Goal: Transaction & Acquisition: Purchase product/service

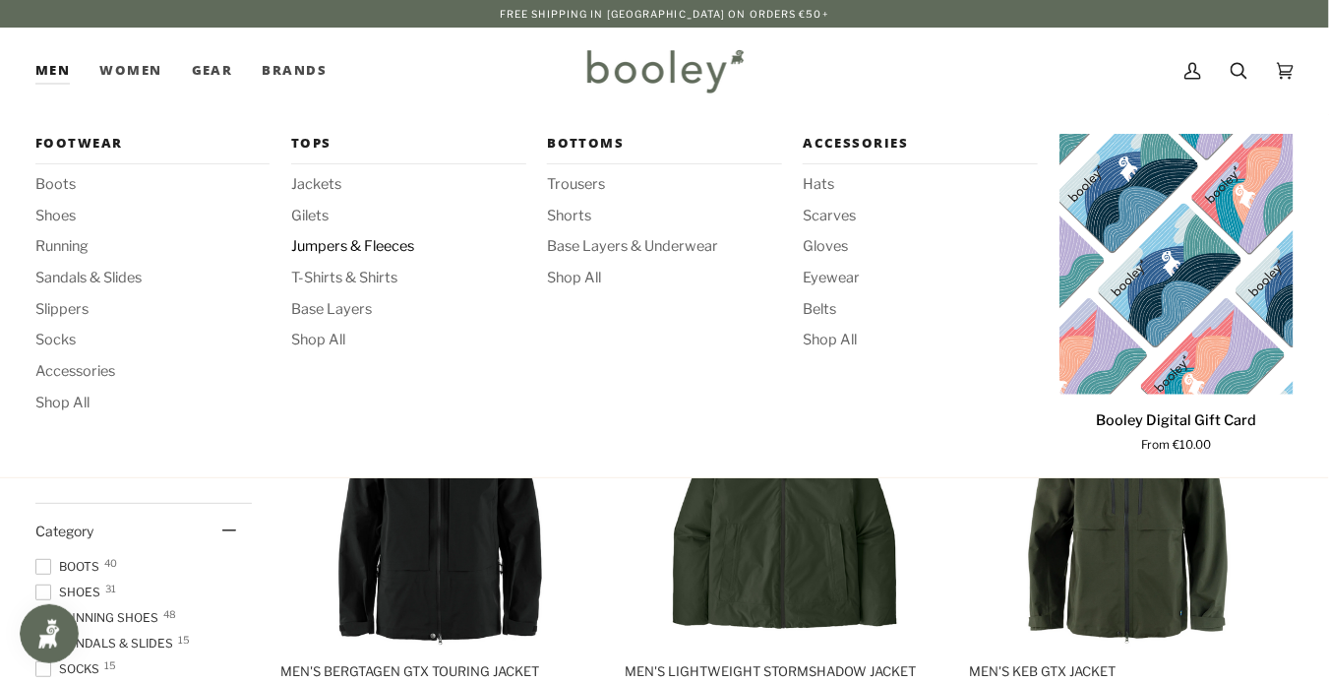
click at [337, 238] on span "Jumpers & Fleeces" at bounding box center [408, 247] width 234 height 22
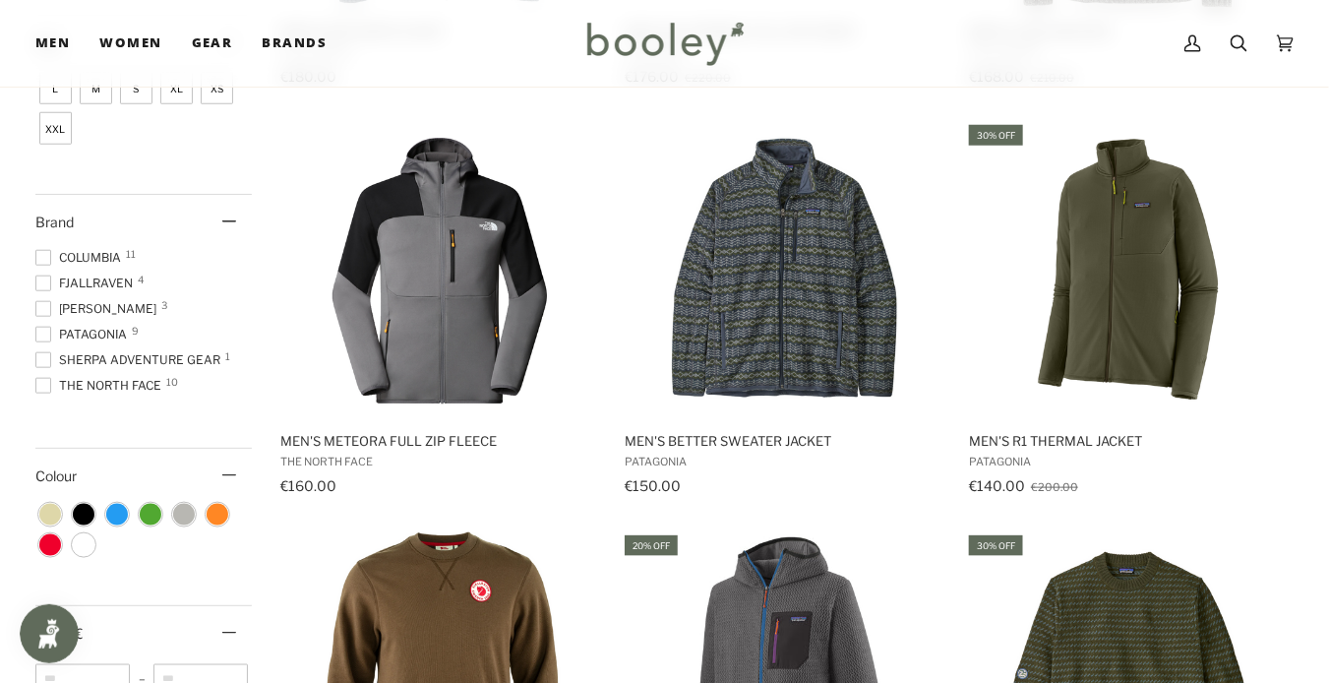
scroll to position [637, 0]
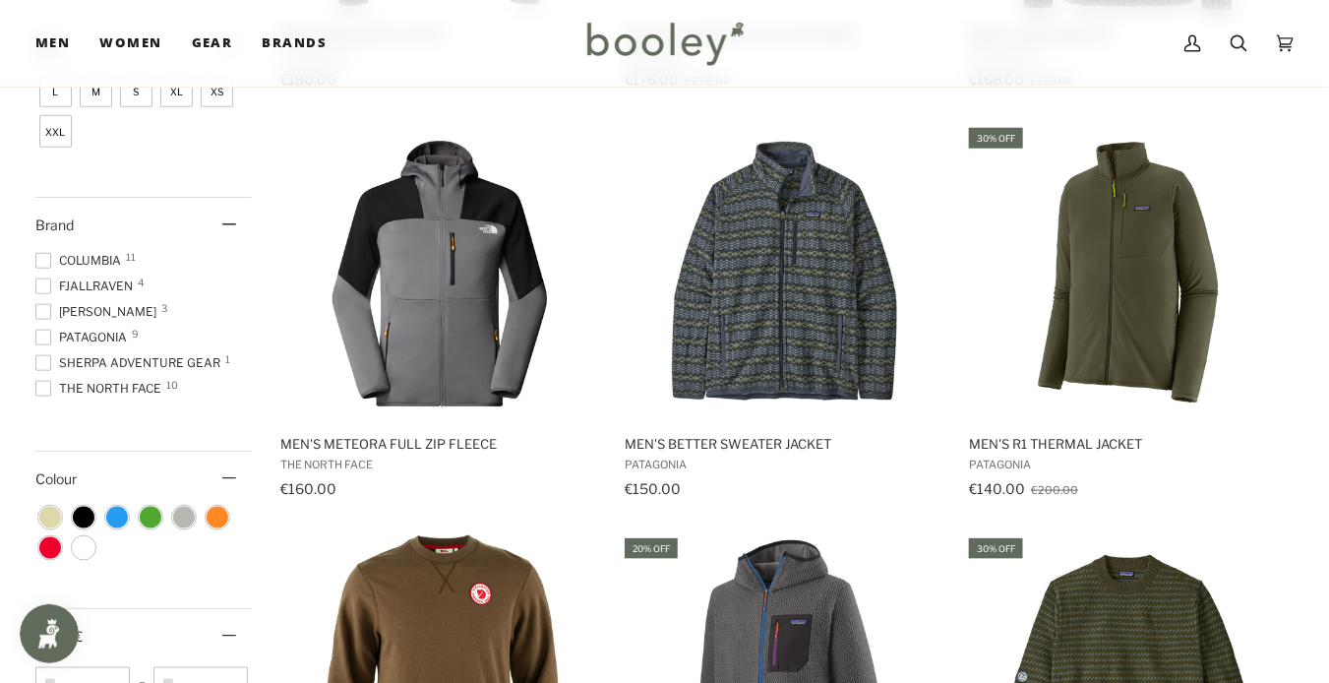
click at [42, 330] on span at bounding box center [43, 338] width 16 height 16
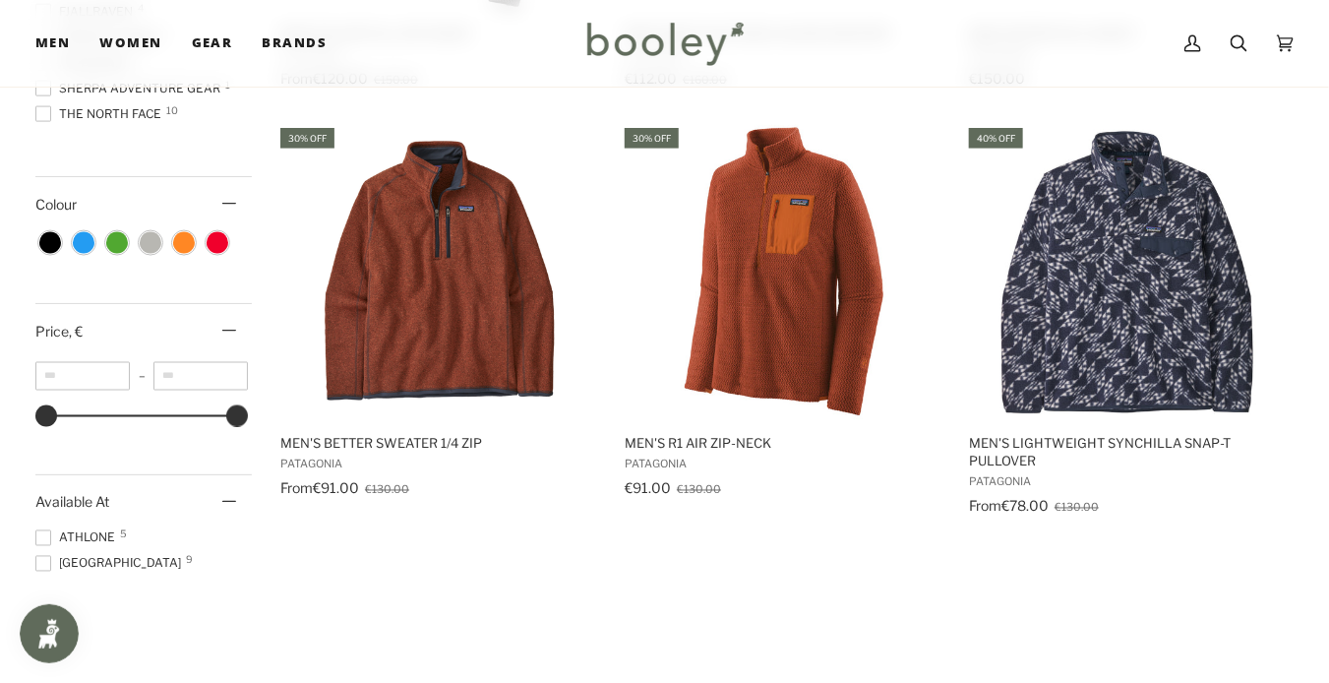
scroll to position [973, 0]
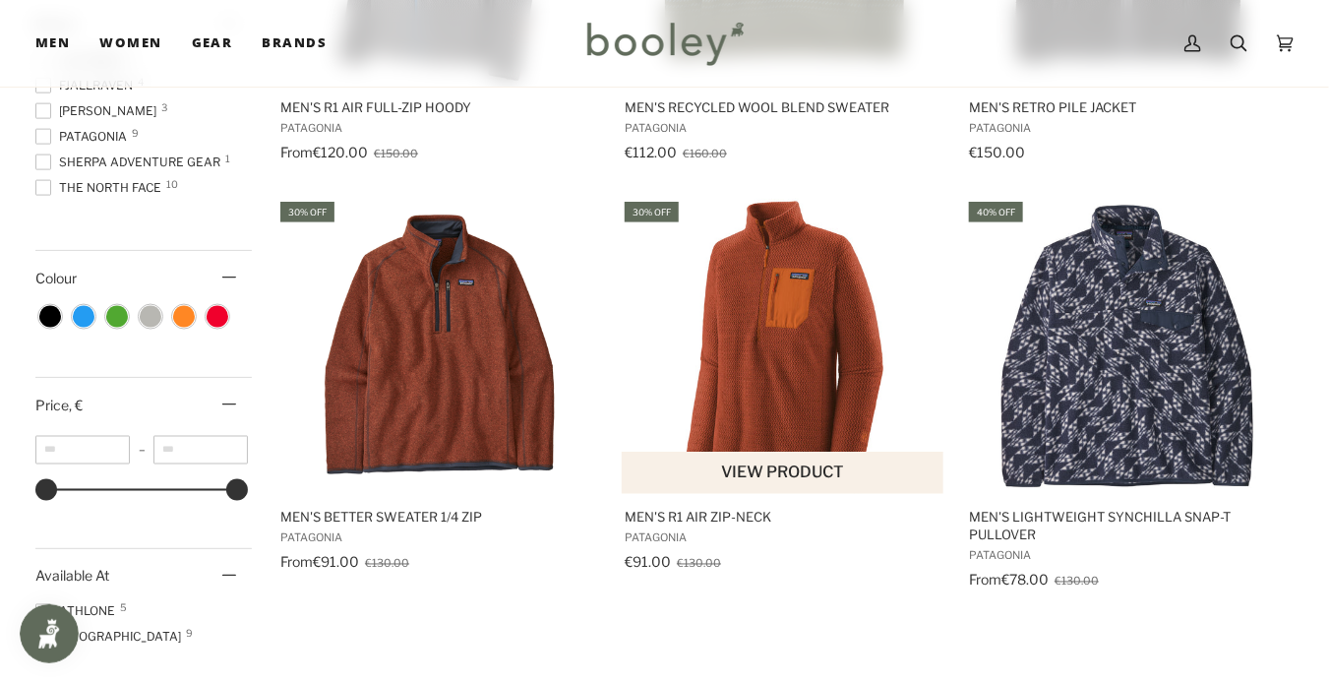
click at [667, 524] on span "Men's R1 Air Zip-Neck" at bounding box center [784, 518] width 318 height 18
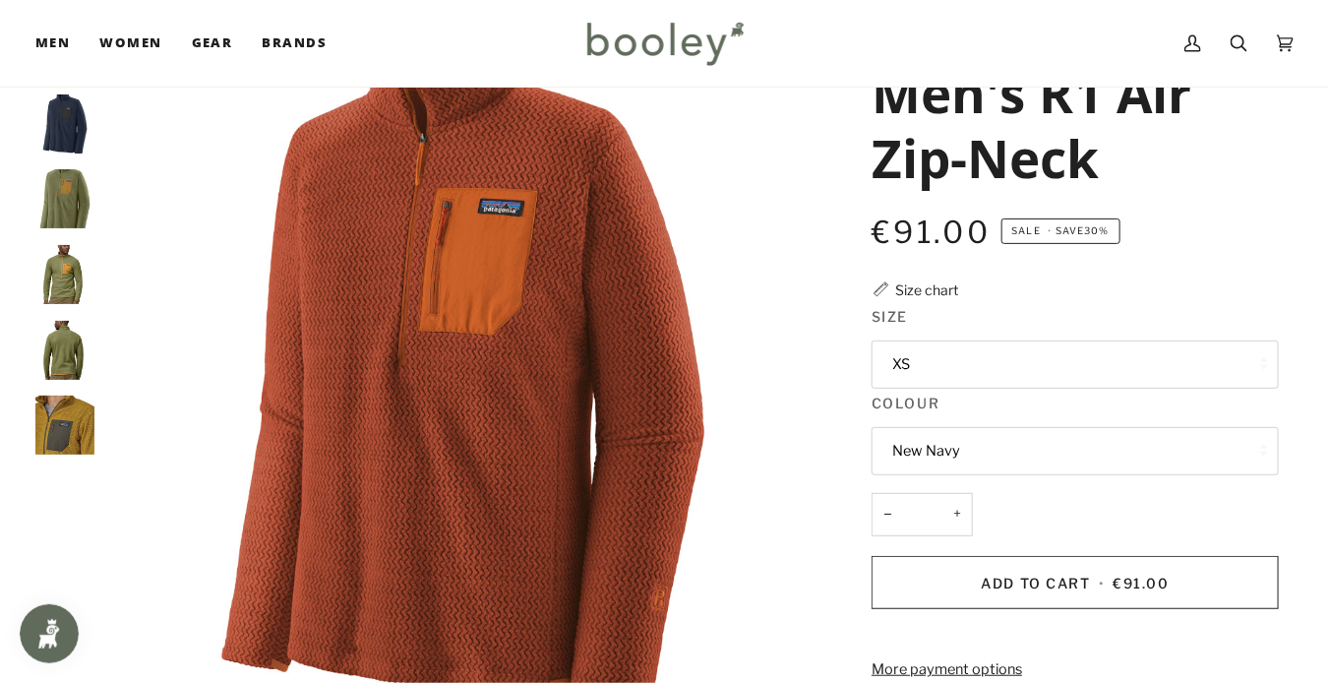
scroll to position [81, 0]
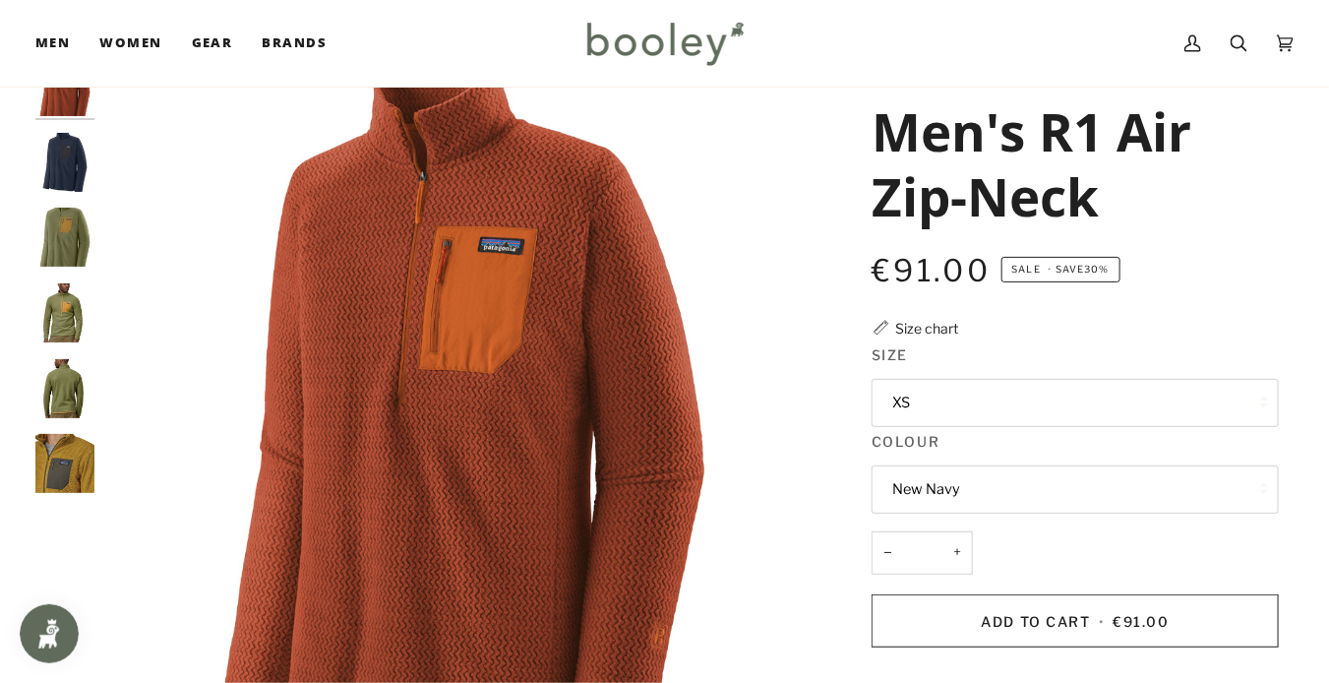
click at [924, 492] on button "New Navy" at bounding box center [1075, 489] width 407 height 48
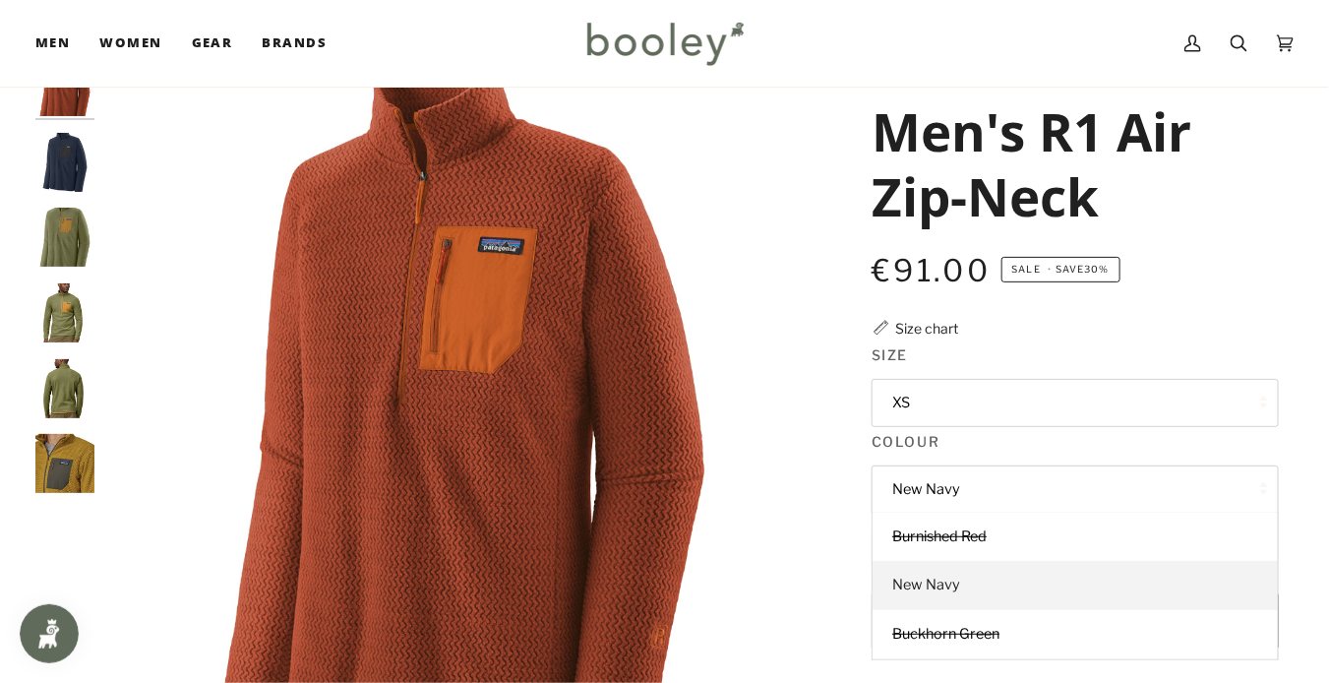
click at [923, 582] on span "New Navy" at bounding box center [926, 585] width 68 height 18
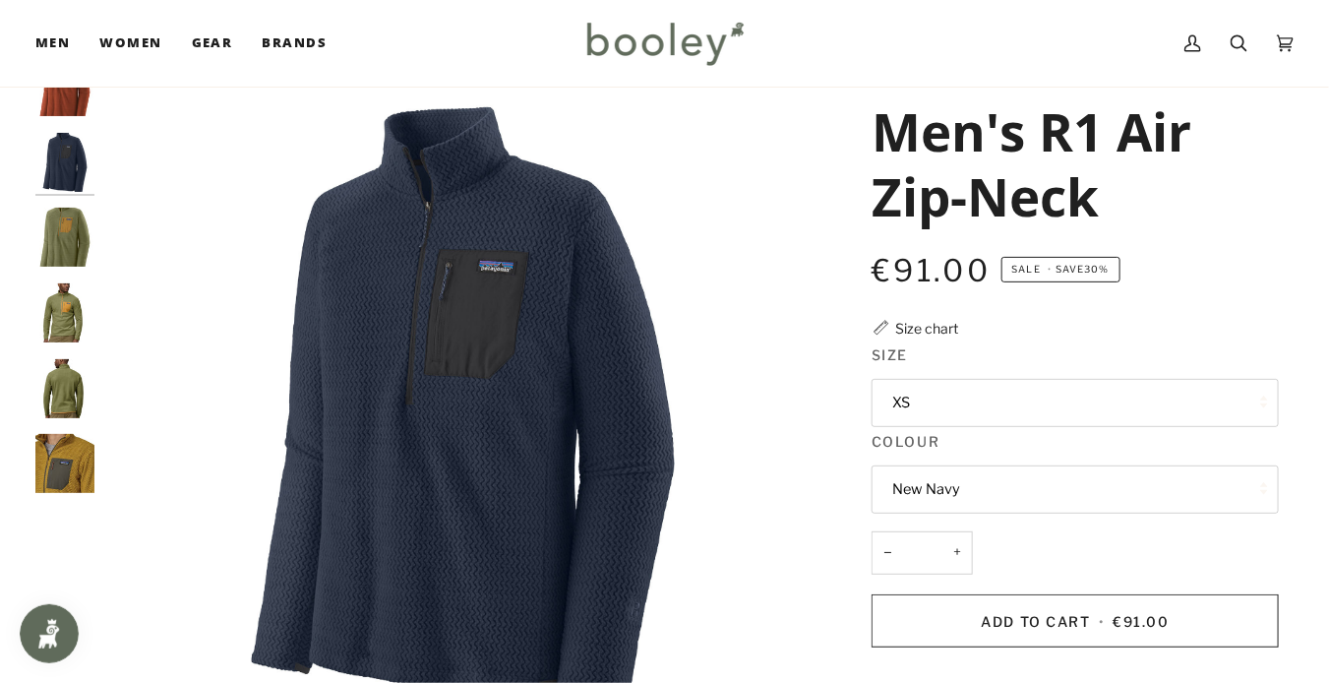
click at [979, 397] on button "XS" at bounding box center [1075, 403] width 407 height 48
click at [773, 396] on img "Patagonia Men's R1 Air Zip-Neck New Navy - Booley Galway" at bounding box center [462, 415] width 717 height 717
